Goal: Task Accomplishment & Management: Manage account settings

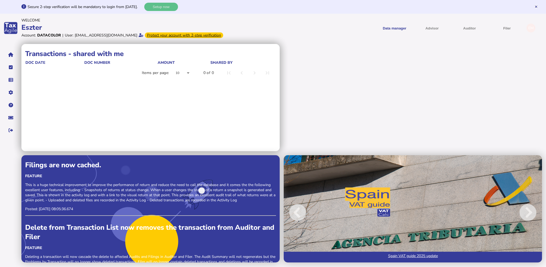
click at [174, 7] on button "Setup now" at bounding box center [161, 7] width 34 height 8
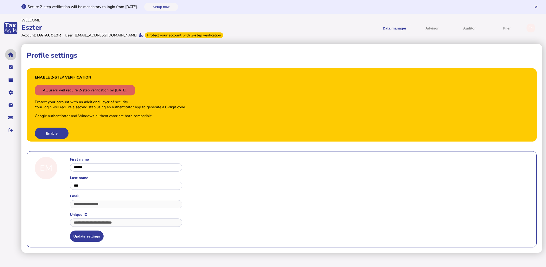
click at [12, 55] on icon "navigate application pages" at bounding box center [10, 55] width 5 height 0
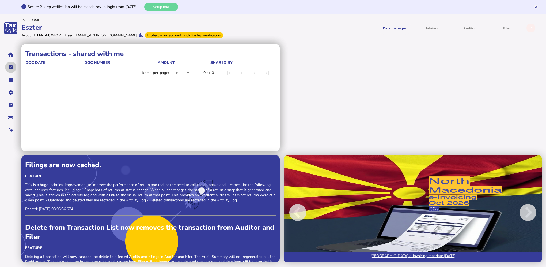
click at [10, 69] on button "navigate application pages" at bounding box center [10, 67] width 11 height 11
select select "**********"
select select "********"
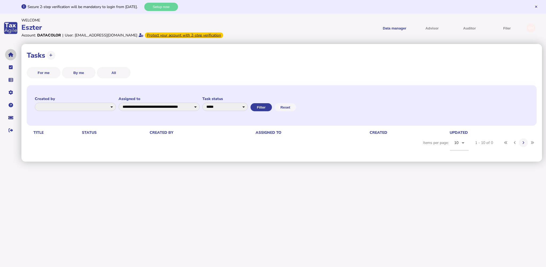
click at [10, 58] on button "navigate application pages" at bounding box center [10, 54] width 11 height 11
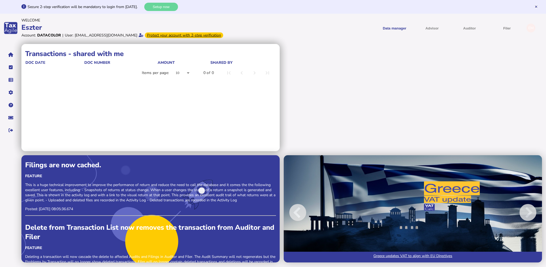
click at [156, 35] on div "Protect your account with 2-step verification" at bounding box center [184, 35] width 78 height 6
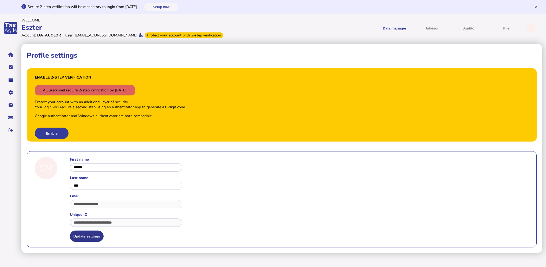
click at [84, 239] on button "Update settings" at bounding box center [87, 235] width 34 height 11
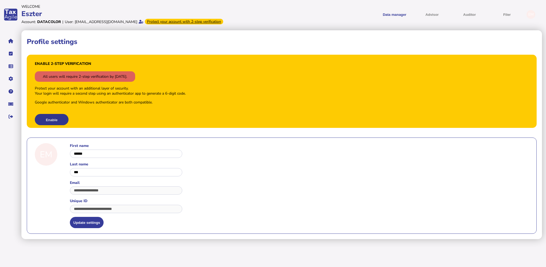
click at [50, 118] on button "Enable" at bounding box center [52, 119] width 34 height 11
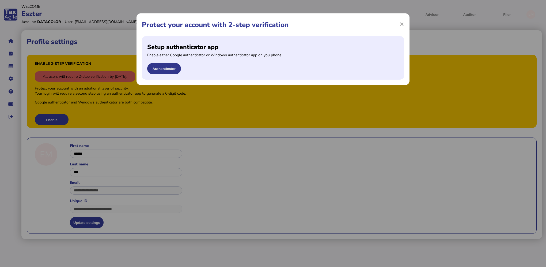
click at [171, 67] on button "Authenticator" at bounding box center [164, 68] width 34 height 11
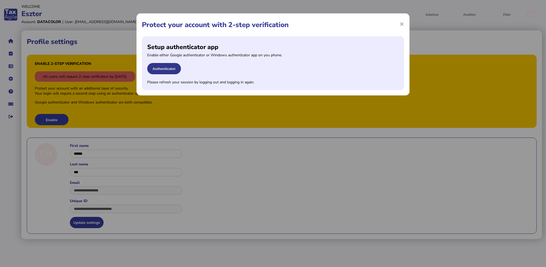
click at [166, 67] on button "Authenticator" at bounding box center [164, 68] width 34 height 11
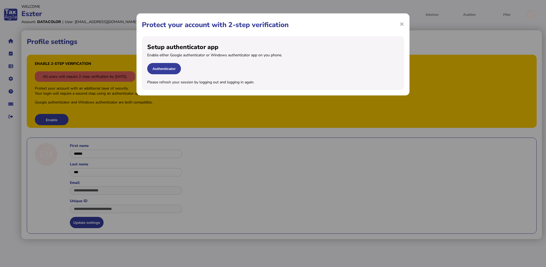
click at [399, 25] on h1 "Protect your account with 2-step verification" at bounding box center [273, 24] width 262 height 9
click at [413, 25] on div "× Protect your account with 2-step verification Setup authenticator app Enable …" at bounding box center [273, 133] width 546 height 267
click at [410, 20] on div "× Protect your account with 2-step verification Setup authenticator app Enable …" at bounding box center [273, 133] width 546 height 267
click at [403, 23] on span "×" at bounding box center [402, 24] width 5 height 10
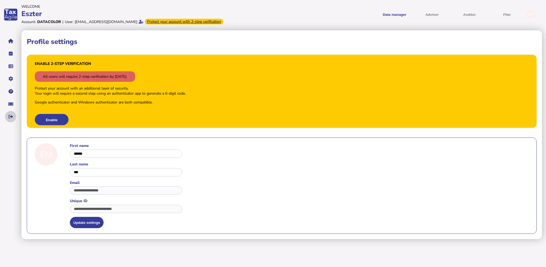
click at [9, 119] on button "navigate application pages" at bounding box center [10, 116] width 11 height 11
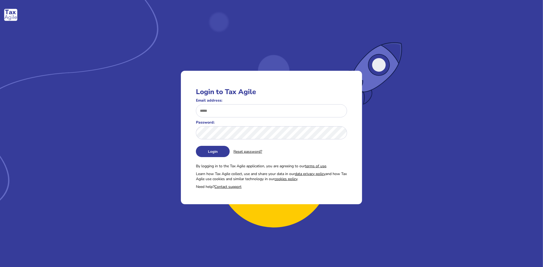
type input "**********"
click at [219, 149] on button "Login" at bounding box center [213, 151] width 34 height 11
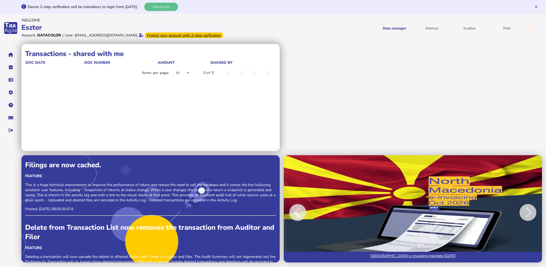
click at [168, 3] on button "Setup now" at bounding box center [161, 7] width 34 height 8
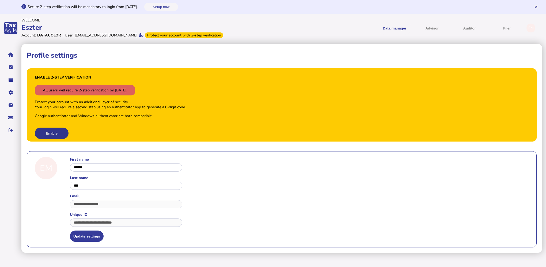
click at [52, 131] on button "Enable" at bounding box center [52, 132] width 34 height 11
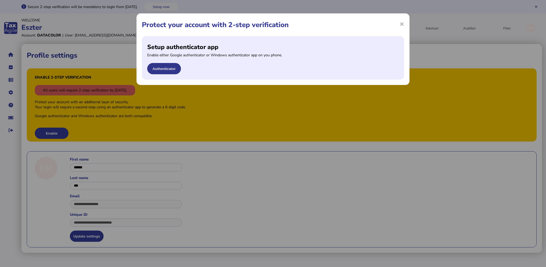
click at [171, 68] on button "Authenticator" at bounding box center [164, 68] width 34 height 11
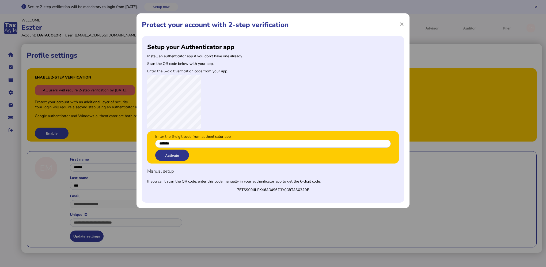
type input "*******"
click at [165, 156] on button "Activate" at bounding box center [172, 154] width 34 height 11
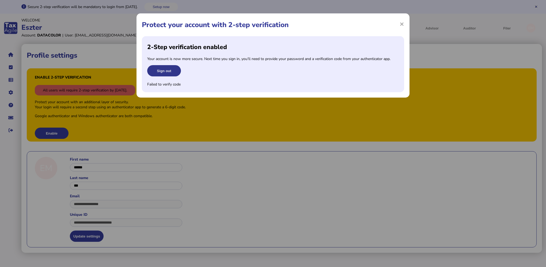
click at [169, 69] on button "Sign out" at bounding box center [164, 70] width 34 height 11
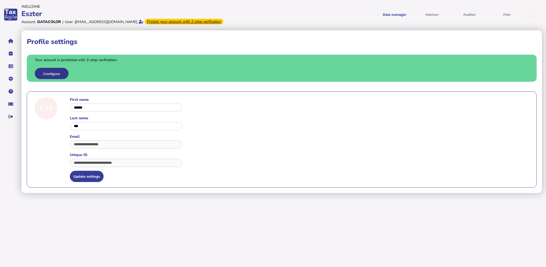
click at [51, 74] on button "Configure" at bounding box center [52, 73] width 34 height 11
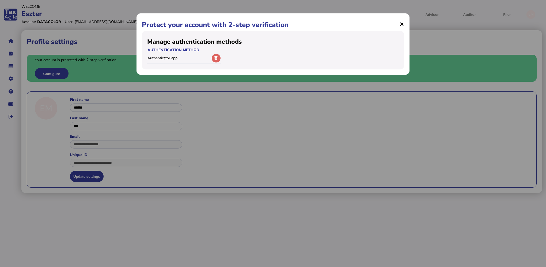
click at [401, 24] on span "×" at bounding box center [402, 24] width 5 height 10
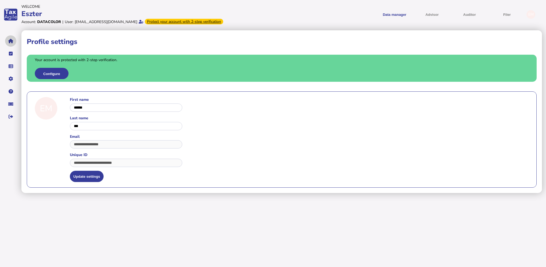
click at [9, 41] on icon "navigate application pages" at bounding box center [10, 41] width 5 height 0
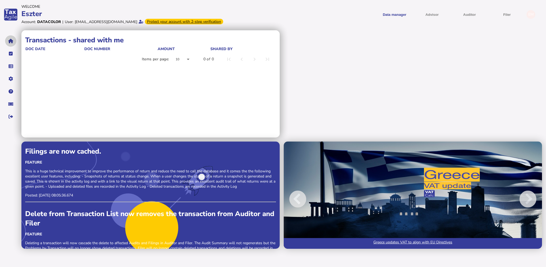
click at [12, 41] on icon "navigate application pages" at bounding box center [10, 41] width 5 height 0
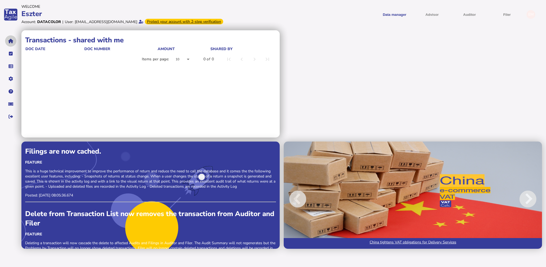
click at [11, 38] on button "navigate application pages" at bounding box center [10, 40] width 11 height 11
